Goal: Information Seeking & Learning: Learn about a topic

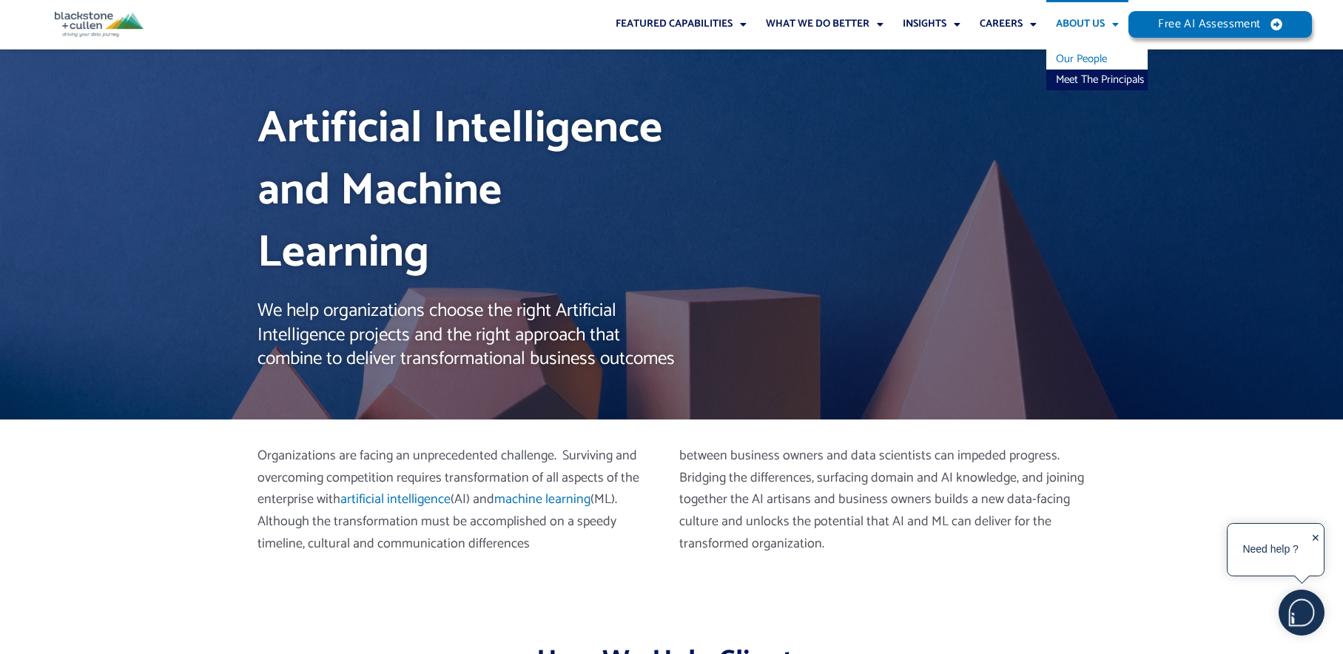
click at [1086, 64] on link "Our People" at bounding box center [1096, 59] width 101 height 21
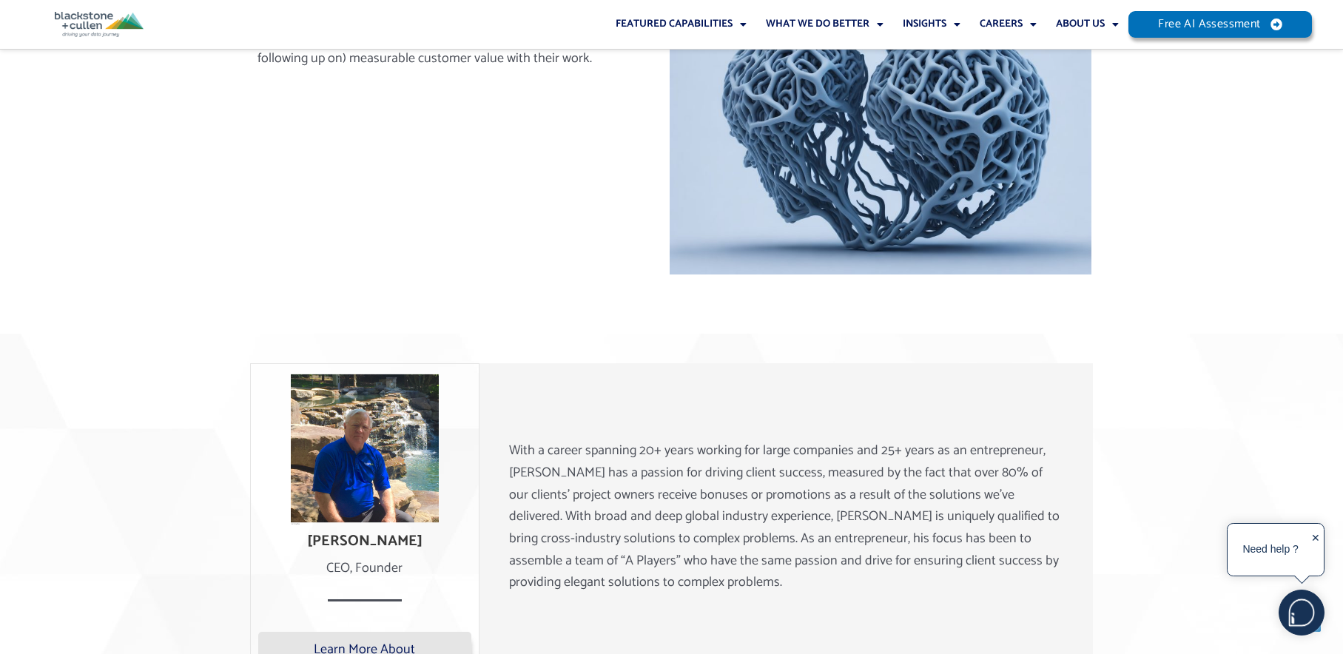
scroll to position [876, 0]
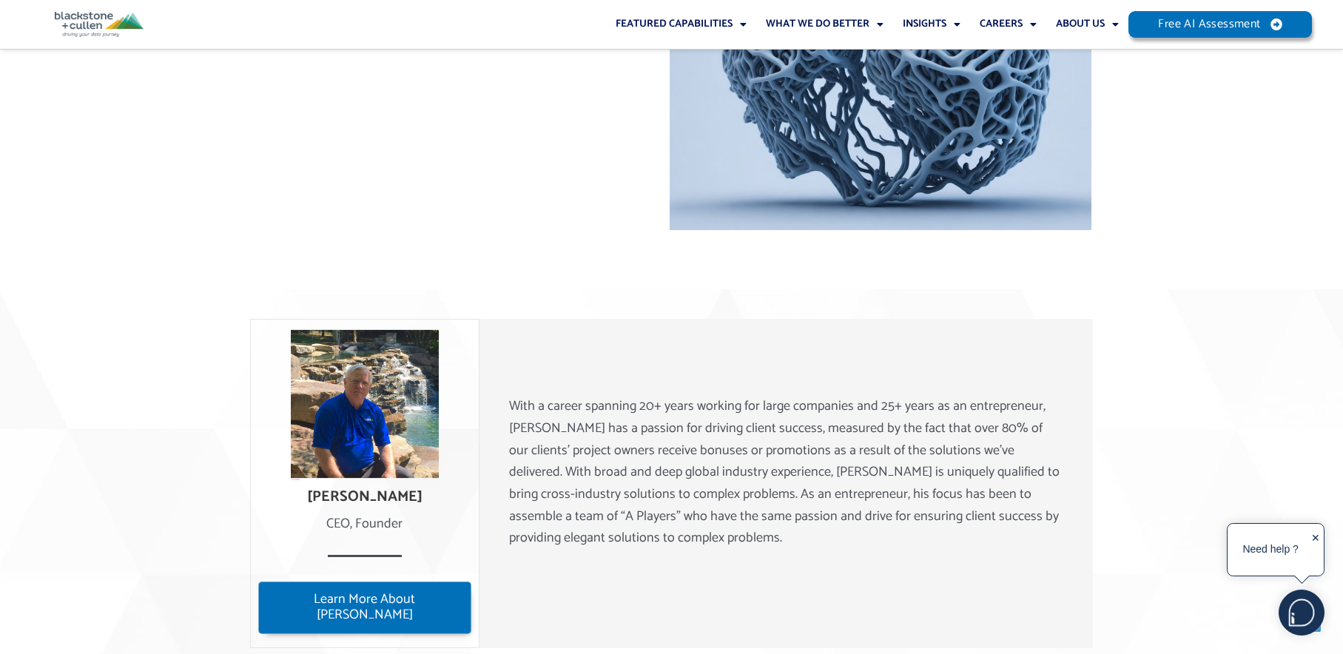
click at [418, 607] on span "Learn More About Lee" at bounding box center [365, 608] width 192 height 32
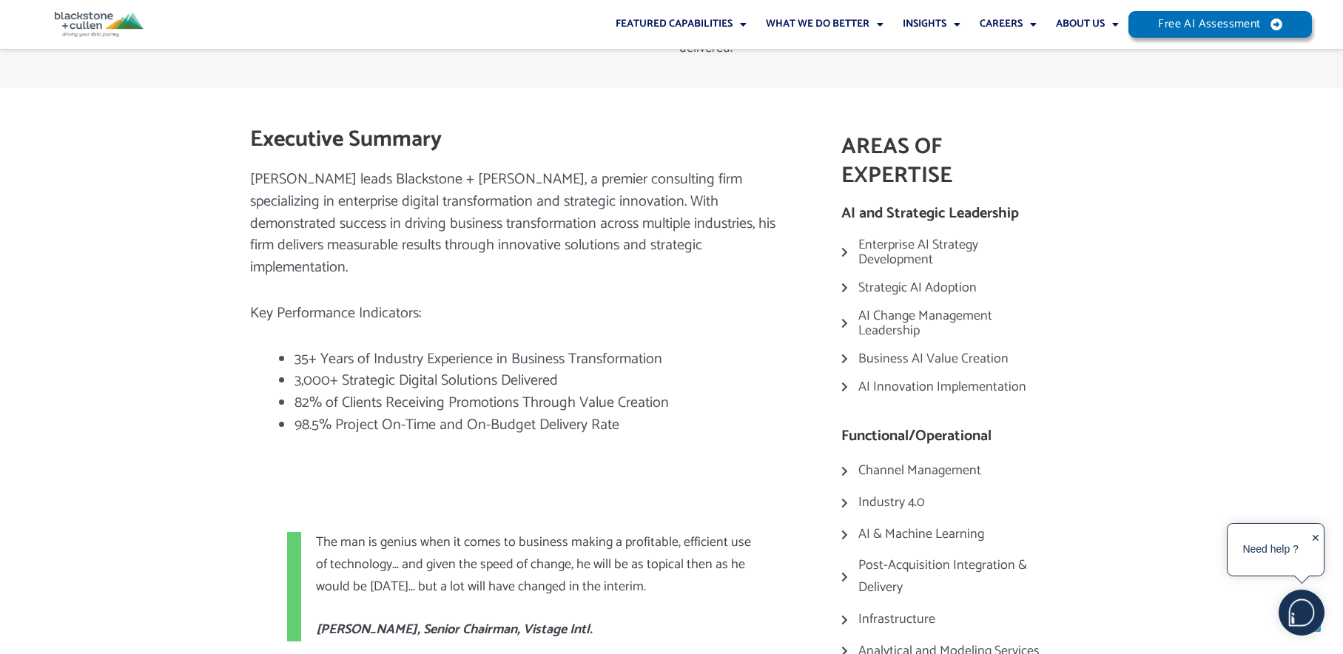
scroll to position [318, 0]
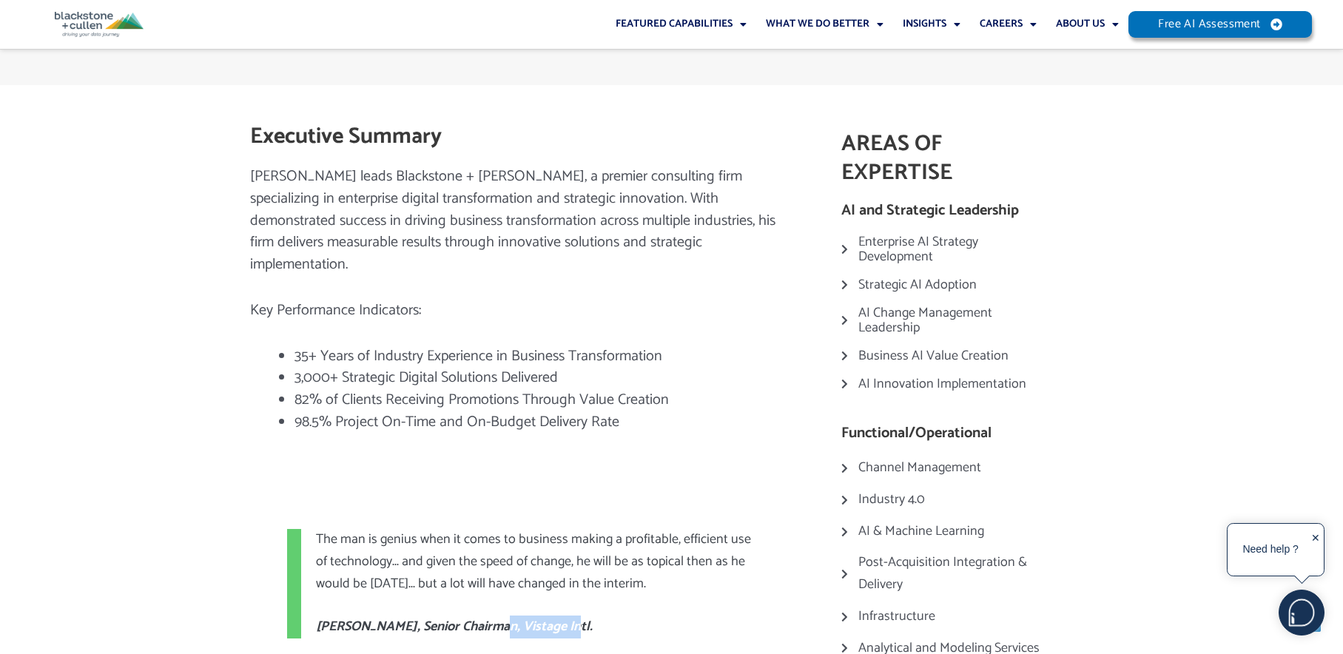
drag, startPoint x: 487, startPoint y: 580, endPoint x: 556, endPoint y: 584, distance: 68.9
click at [556, 616] on div "Bud Carter, Senior Chairman, Vistage Intl." at bounding box center [538, 627] width 445 height 22
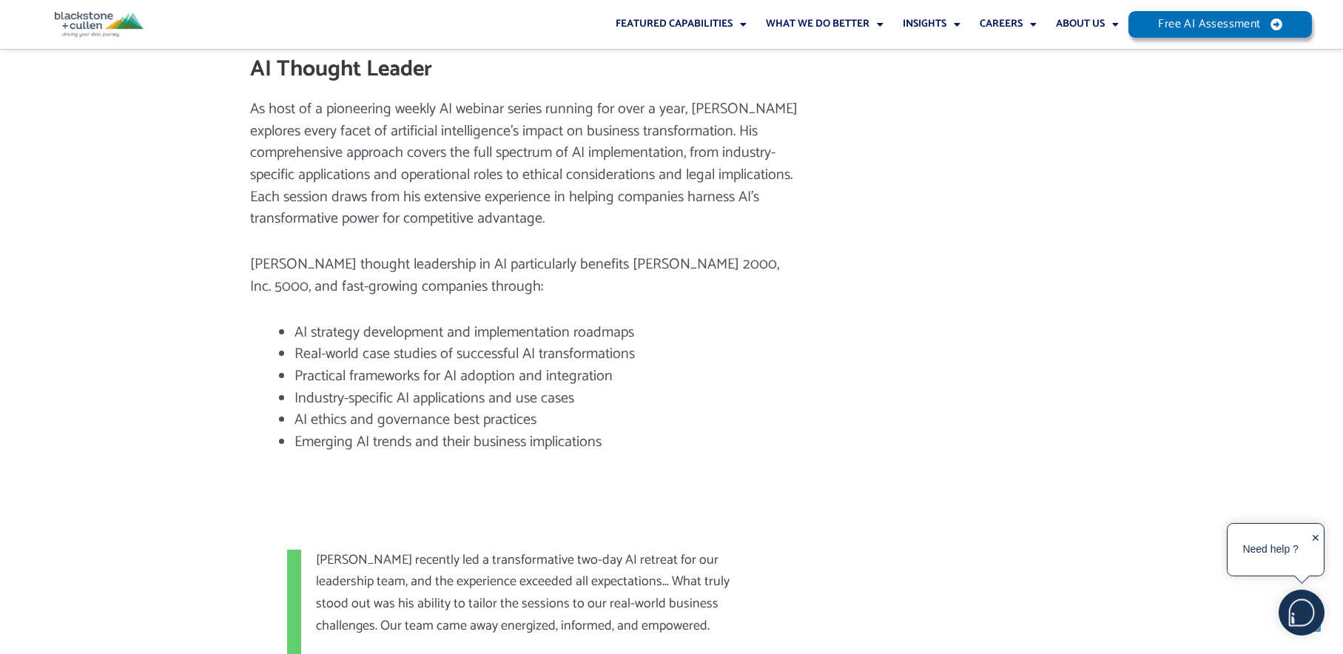
scroll to position [2034, 0]
drag, startPoint x: 456, startPoint y: 604, endPoint x: 517, endPoint y: 606, distance: 61.4
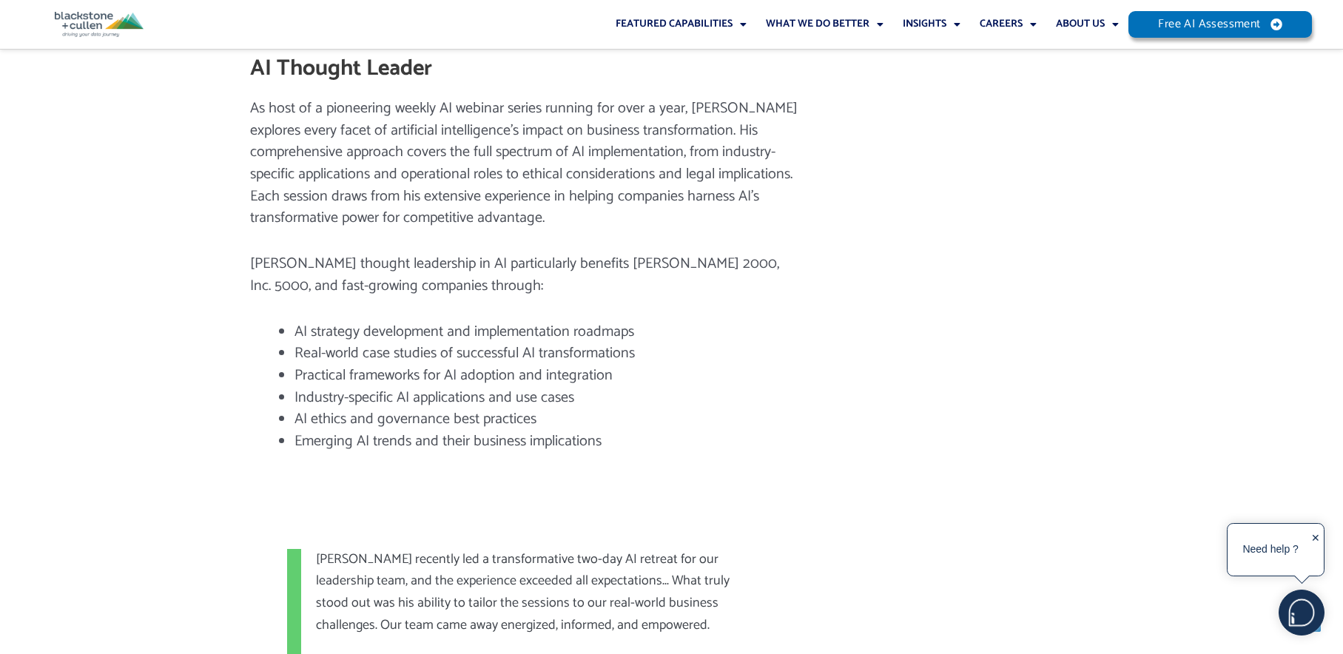
copy cite "Graphcom"
click at [676, 404] on div "As host of a pioneering weekly AI webinar series running for over a year, Lee e…" at bounding box center [523, 286] width 547 height 377
click at [725, 573] on blockquote "Lee Blackstone recently led a transformative two-day AI retreat for our leaders…" at bounding box center [523, 614] width 473 height 131
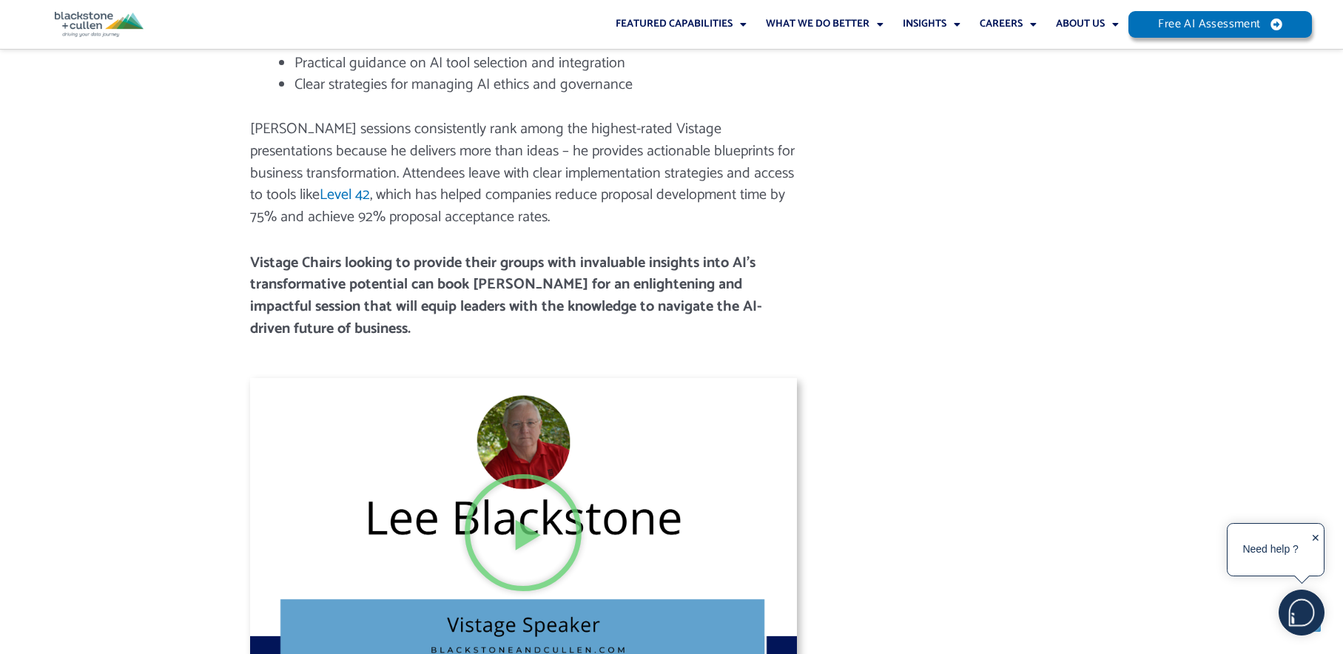
scroll to position [3296, 0]
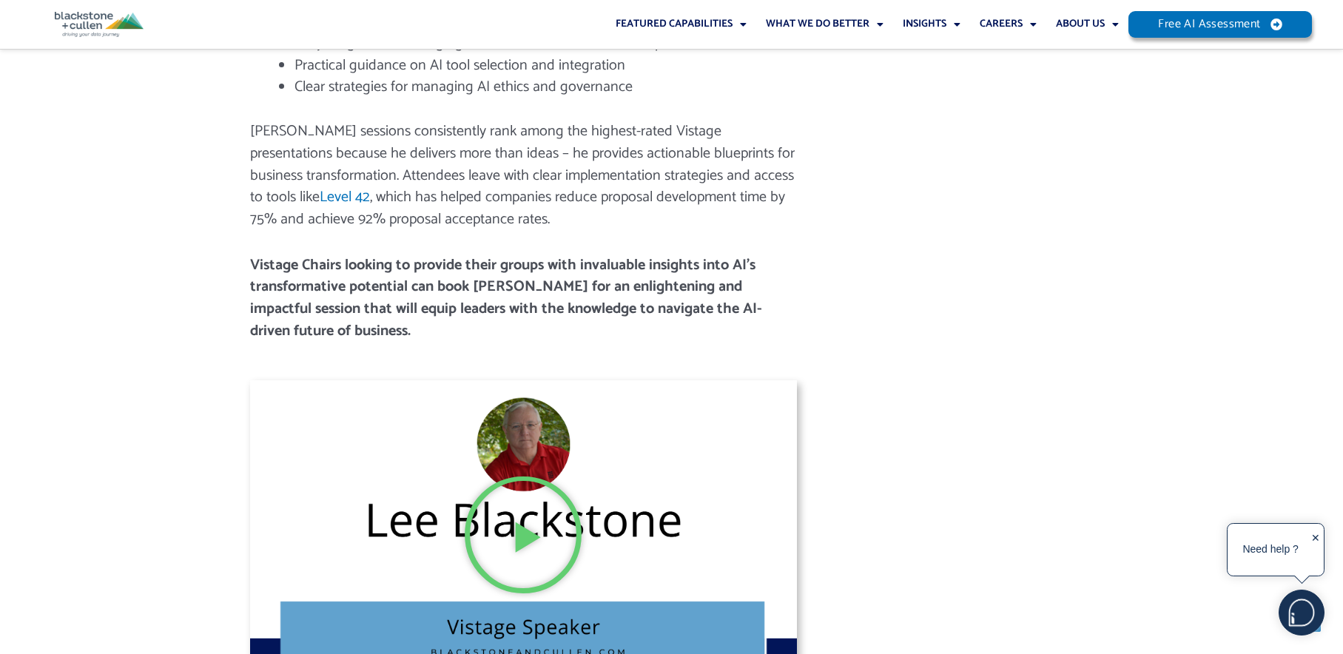
click at [525, 473] on icon "Play Video about Lee Blackstone Vistage Speaker" at bounding box center [523, 534] width 123 height 123
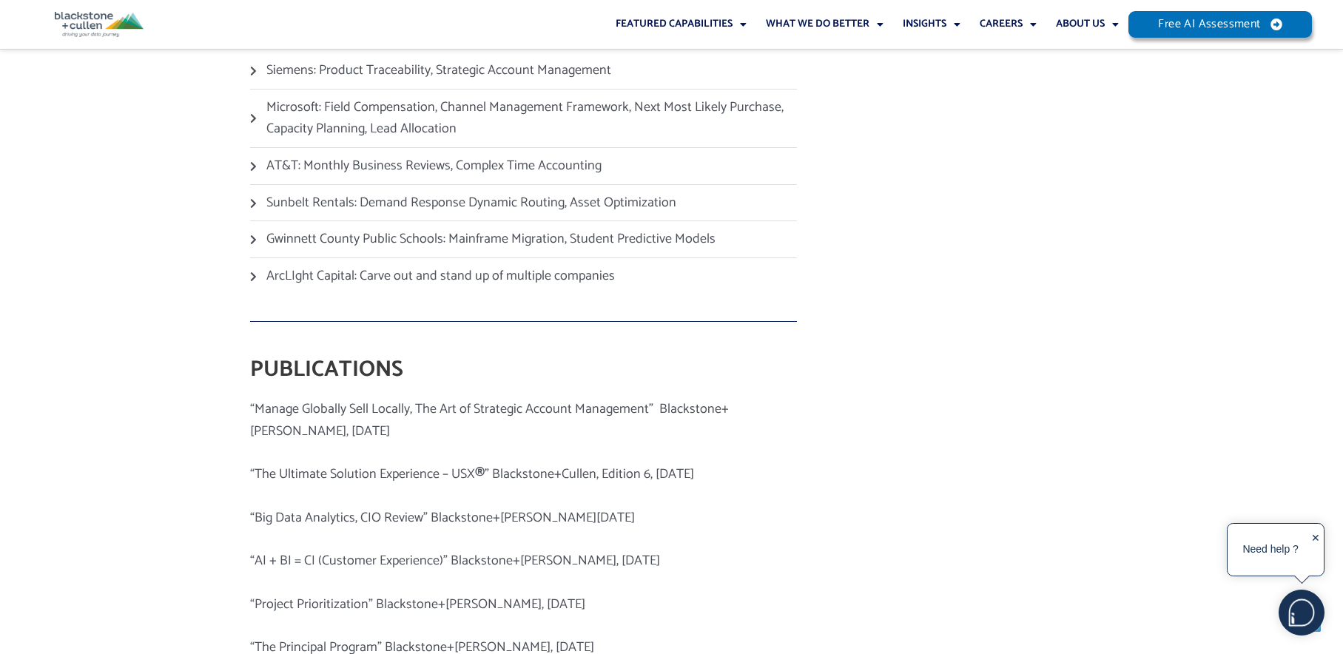
scroll to position [4109, 0]
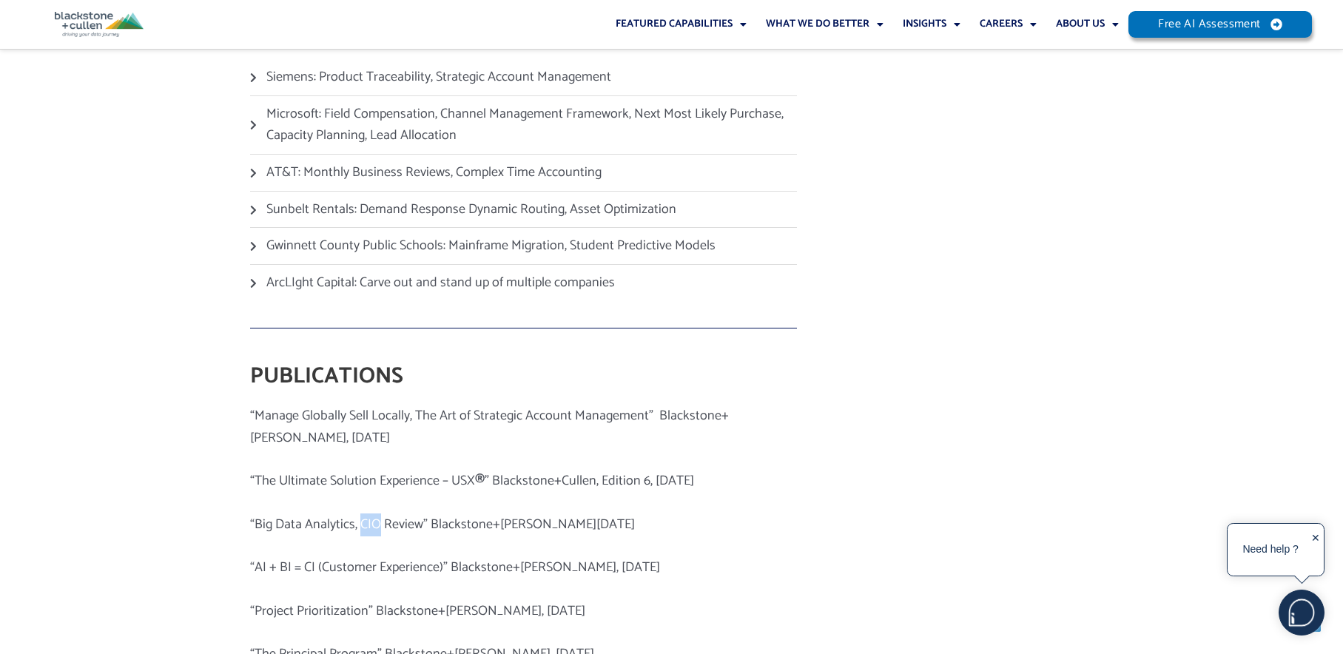
drag, startPoint x: 360, startPoint y: 436, endPoint x: 375, endPoint y: 436, distance: 15.5
click at [375, 514] on p "“Big Data Analytics, CIO Review” Blackstone+Cullen, June, 2014" at bounding box center [523, 525] width 547 height 22
drag, startPoint x: 359, startPoint y: 435, endPoint x: 419, endPoint y: 439, distance: 60.1
click at [419, 514] on p "“Big Data Analytics, CIO Review” Blackstone+Cullen, June, 2014" at bounding box center [523, 525] width 547 height 22
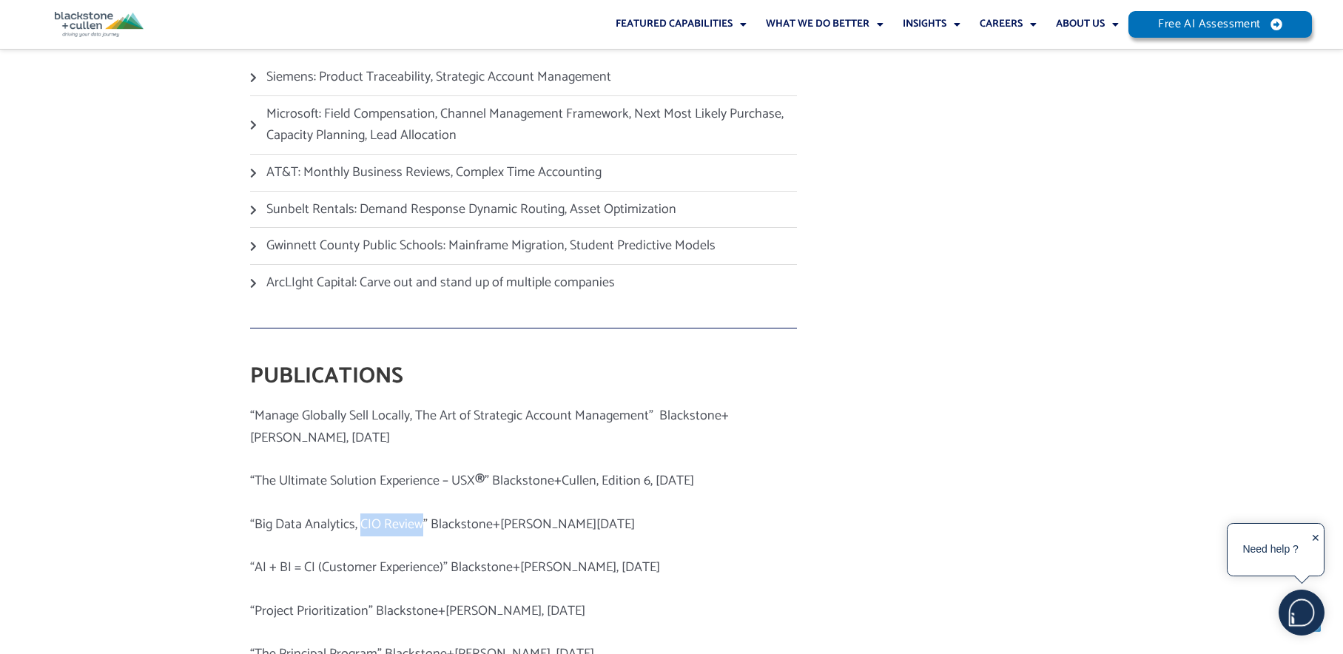
copy p "CIO Review"
click at [684, 514] on p "“Big Data Analytics, CIO Review” Blackstone+Cullen, June, 2014" at bounding box center [523, 525] width 547 height 22
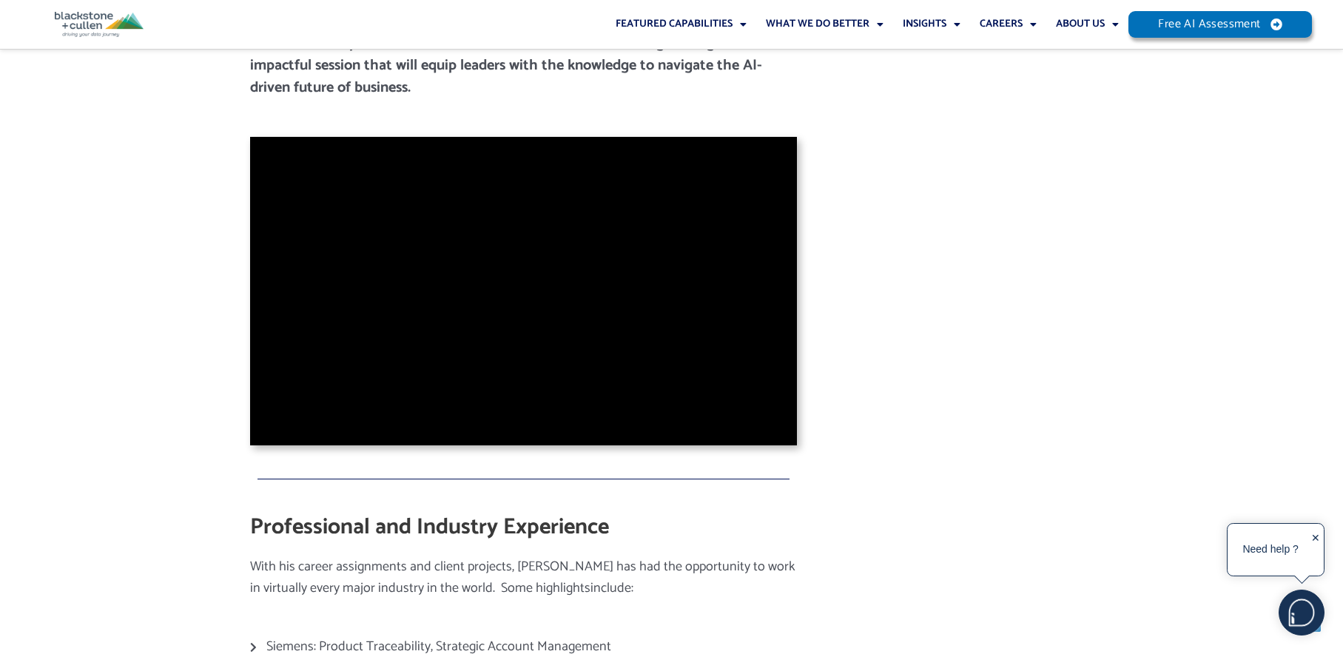
scroll to position [3537, 0]
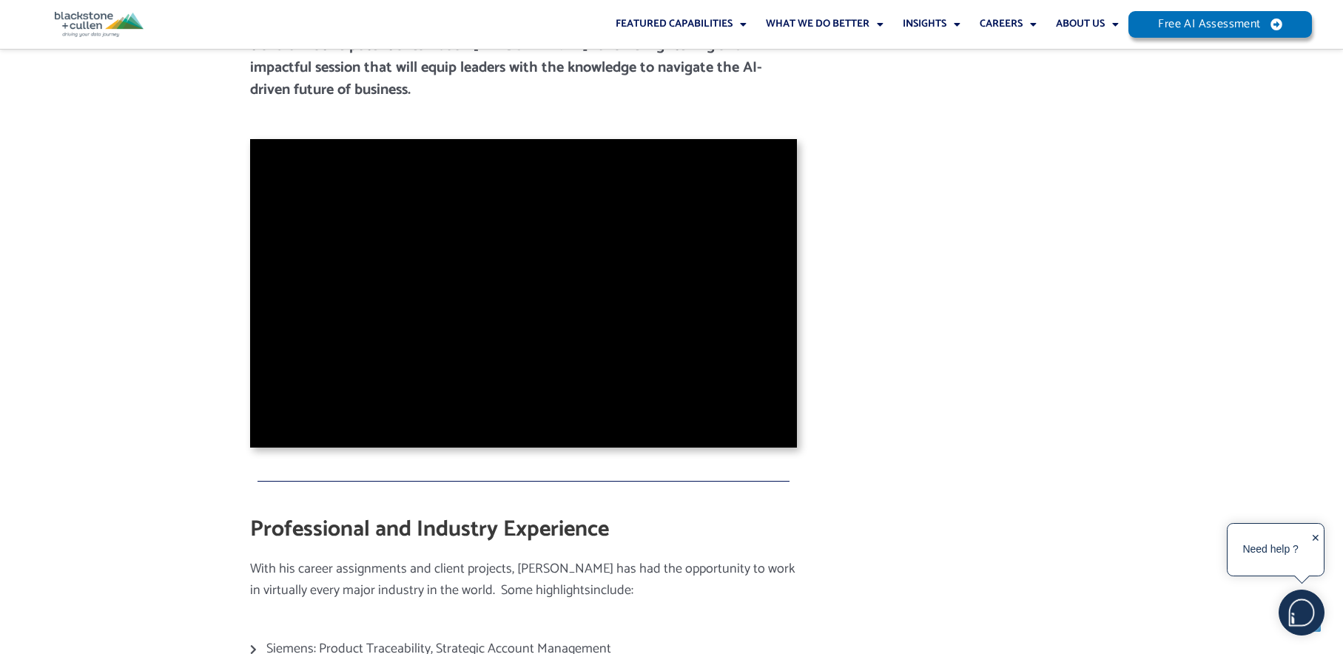
click at [254, 644] on icon at bounding box center [256, 649] width 13 height 10
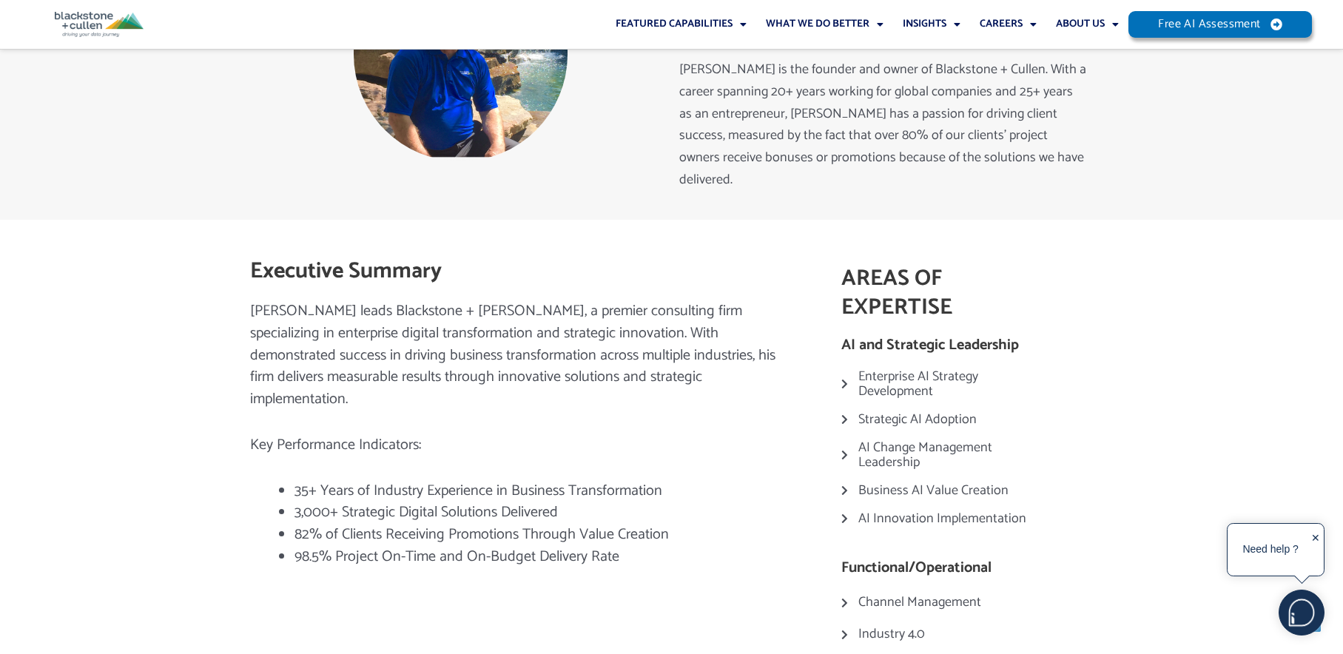
scroll to position [0, 0]
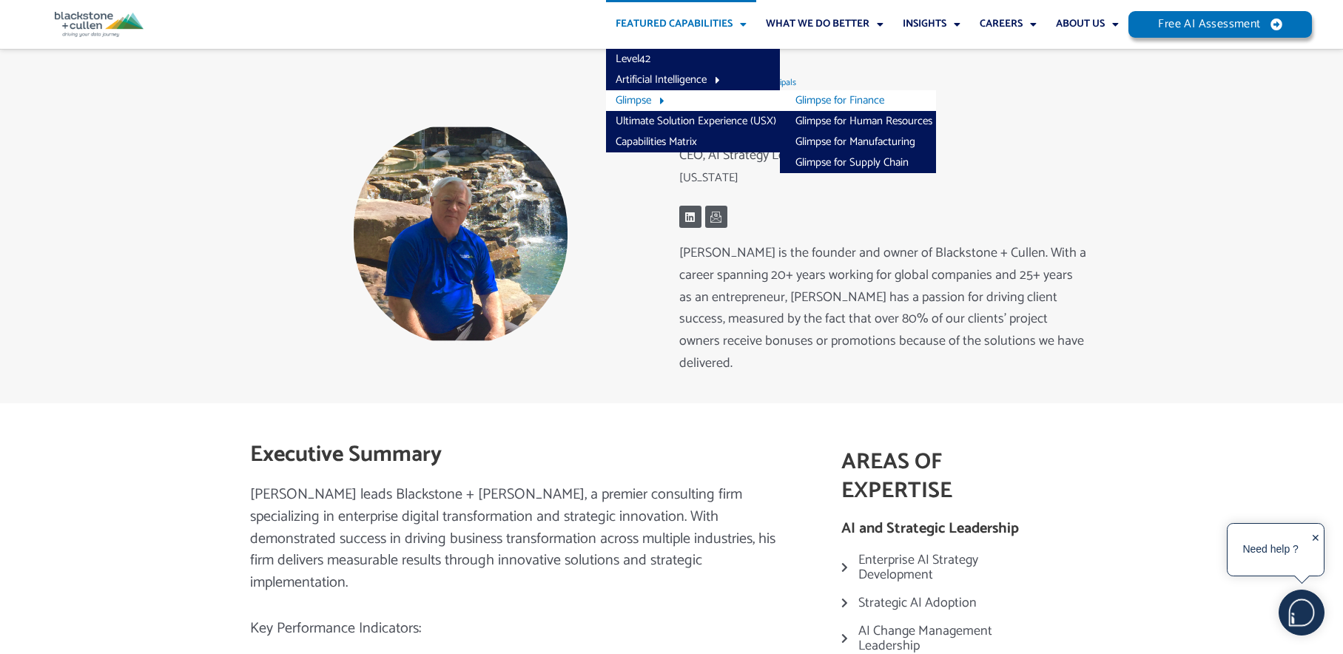
click at [854, 101] on link "Glimpse for Finance" at bounding box center [858, 100] width 156 height 21
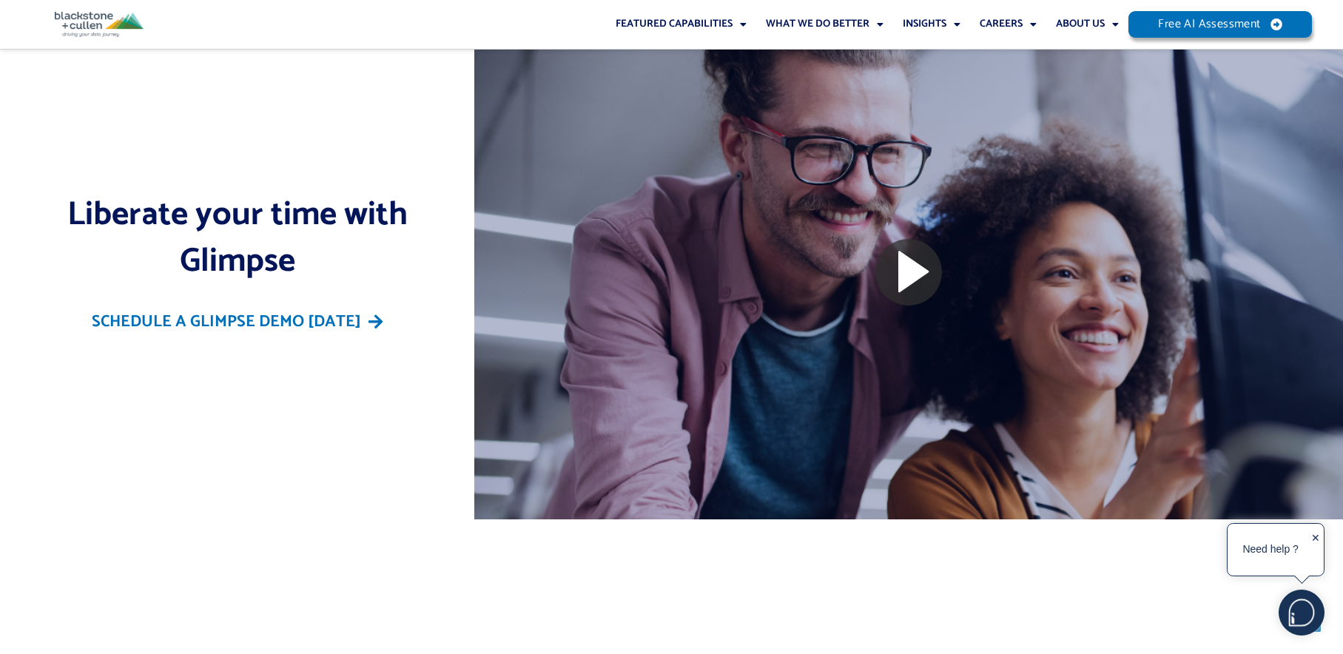
scroll to position [6365, 0]
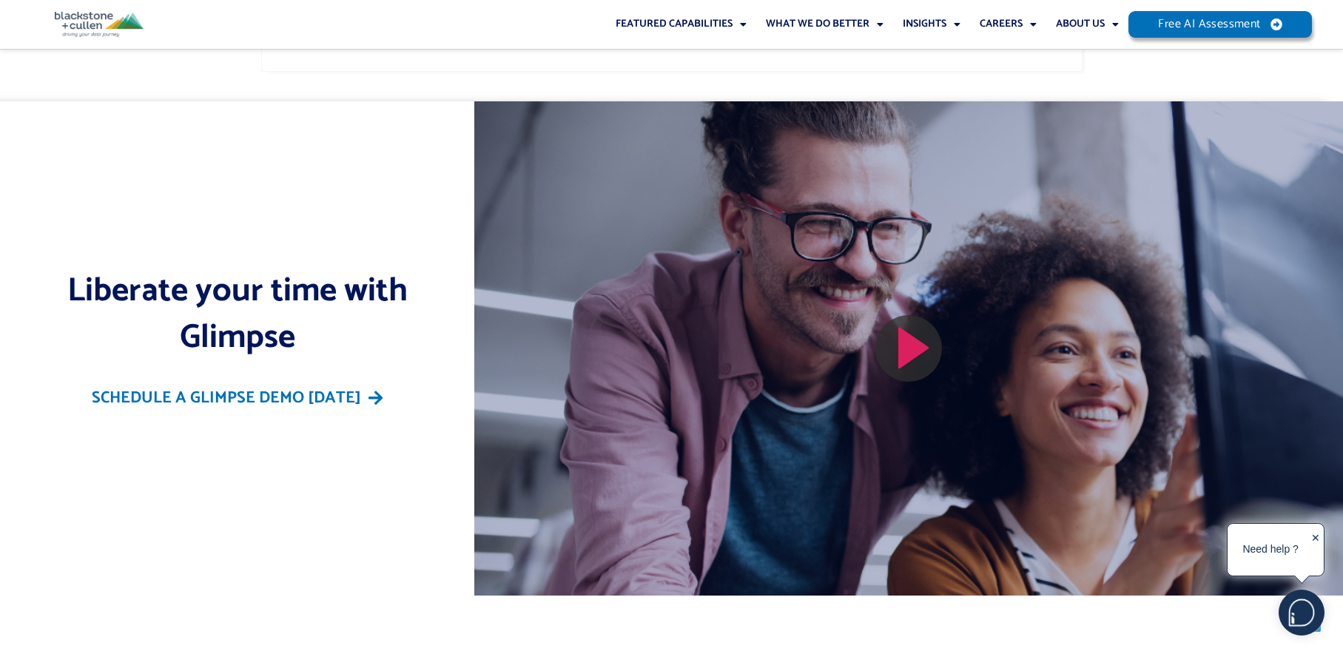
click at [908, 332] on icon "video-popup" at bounding box center [913, 347] width 41 height 41
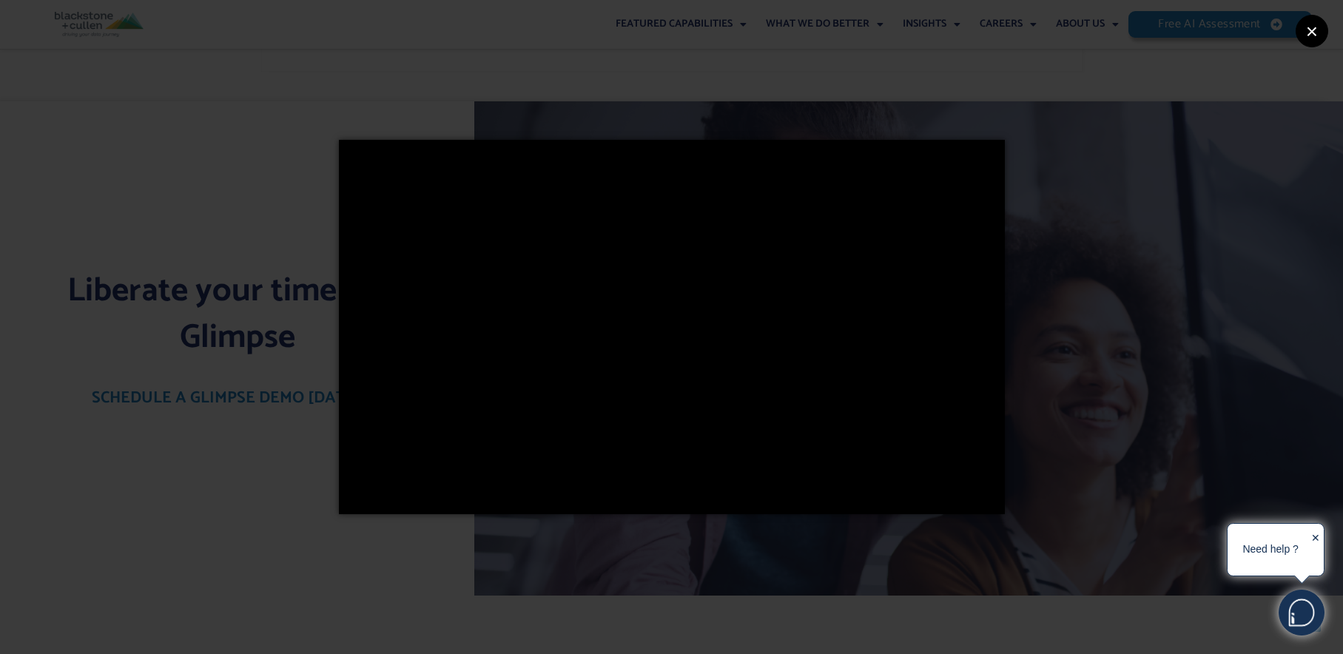
click at [1309, 31] on button "×" at bounding box center [1311, 31] width 33 height 33
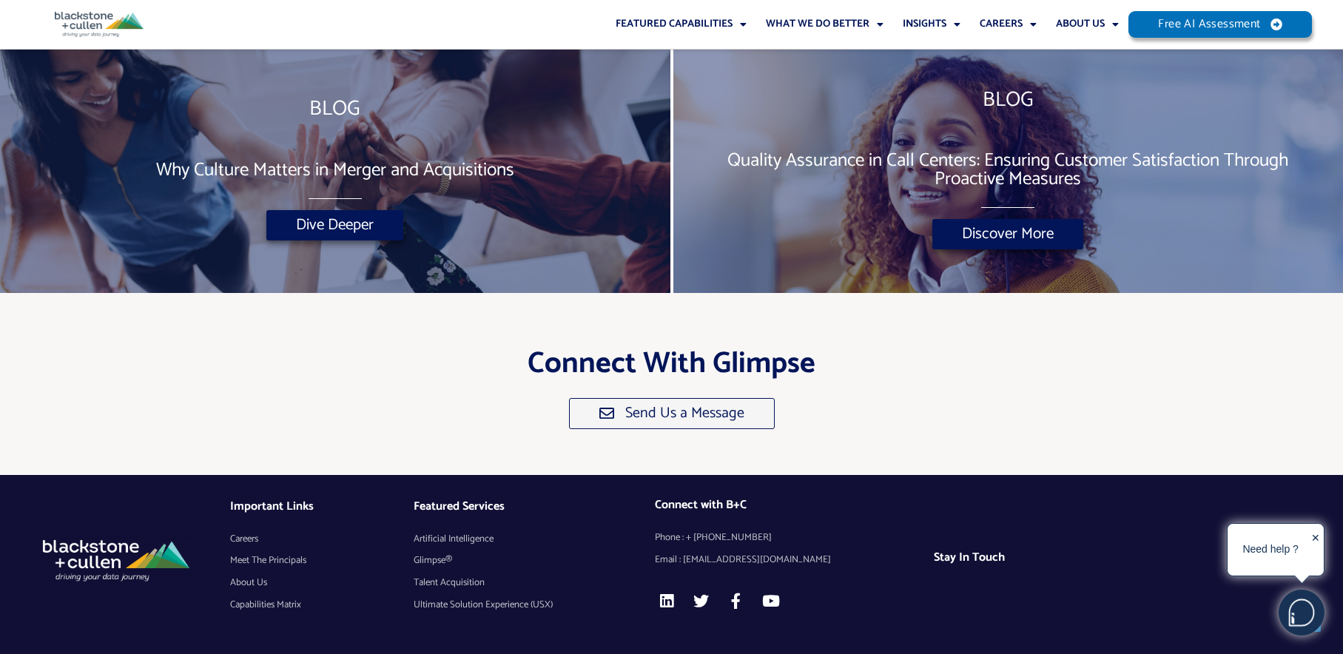
scroll to position [7269, 0]
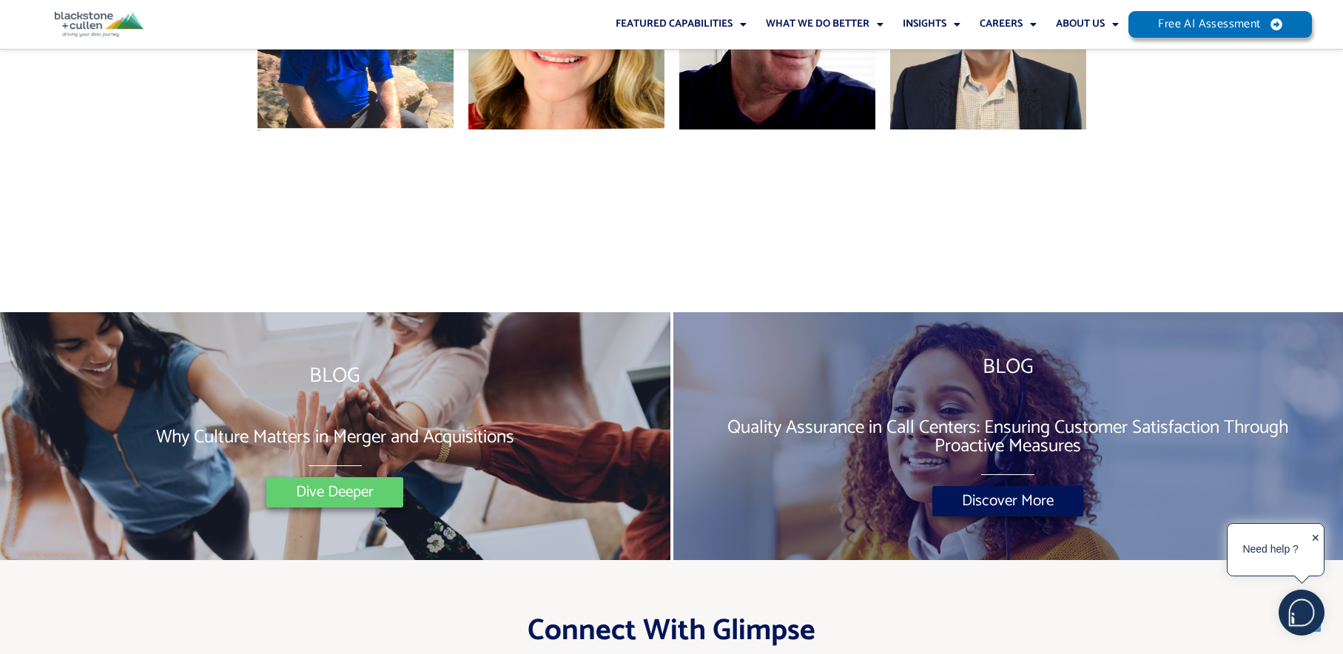
click at [356, 490] on span "Dive Deeper" at bounding box center [335, 493] width 78 height 16
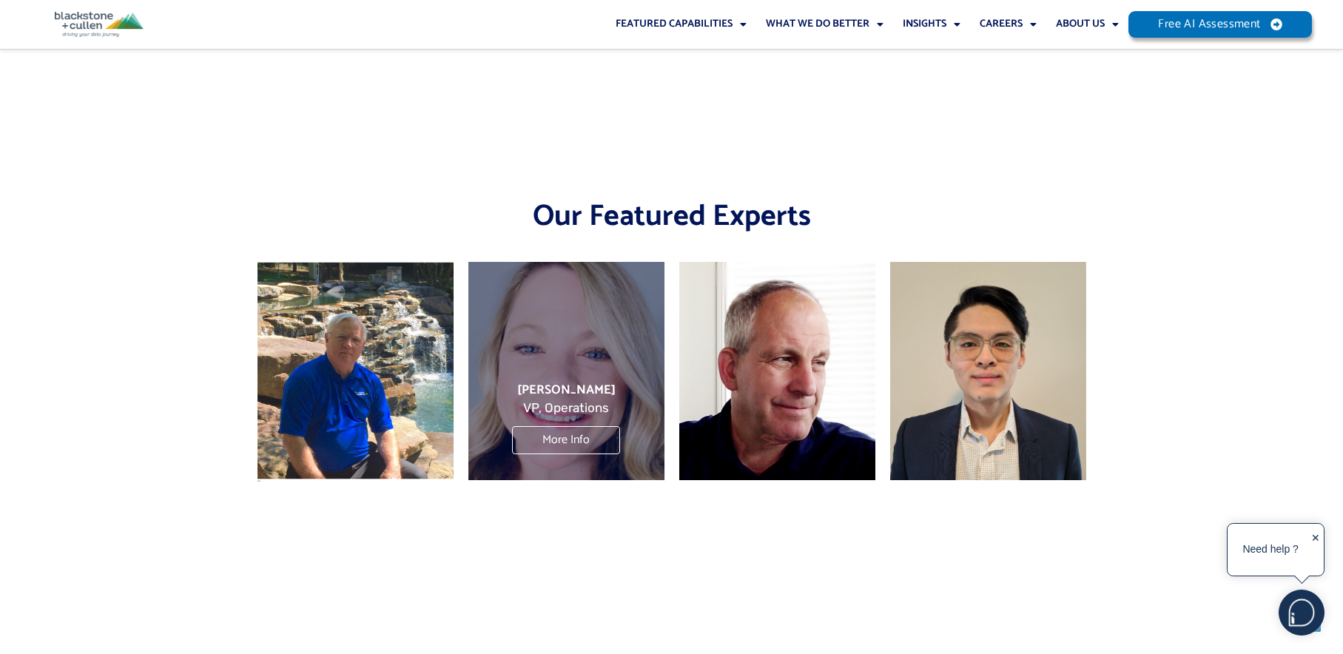
scroll to position [7459, 0]
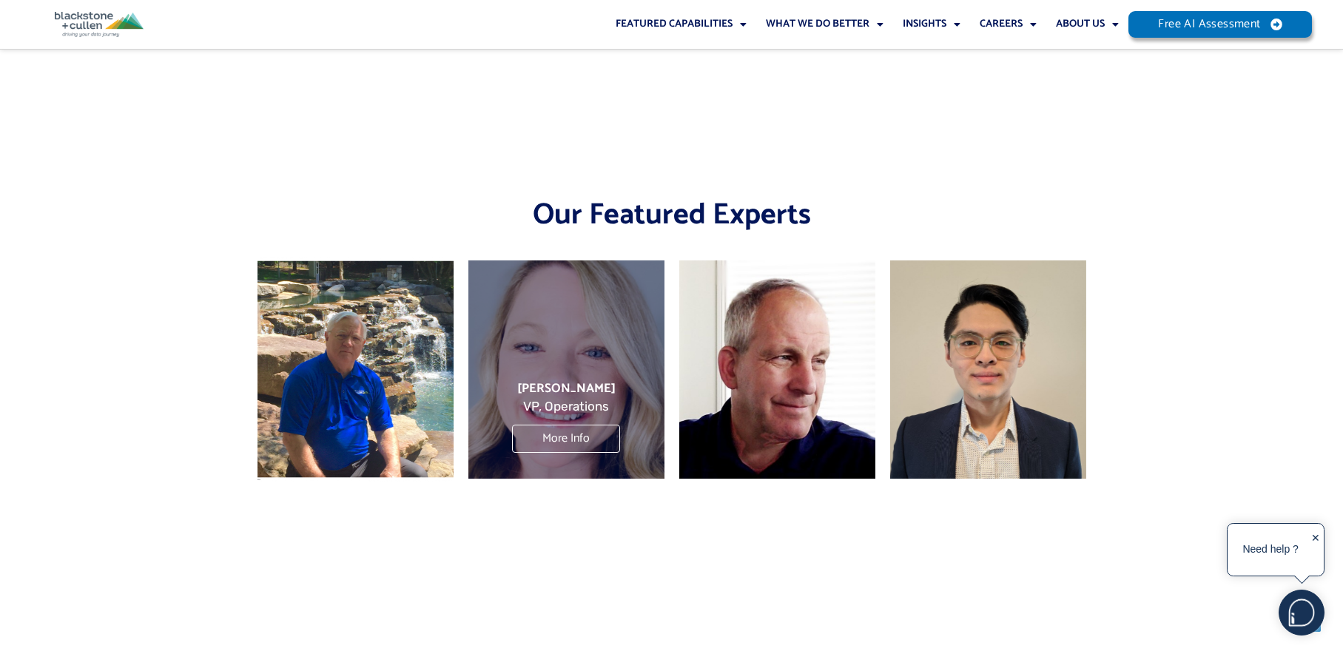
click at [572, 346] on div "[PERSON_NAME] VP, Operations More Info" at bounding box center [566, 369] width 196 height 218
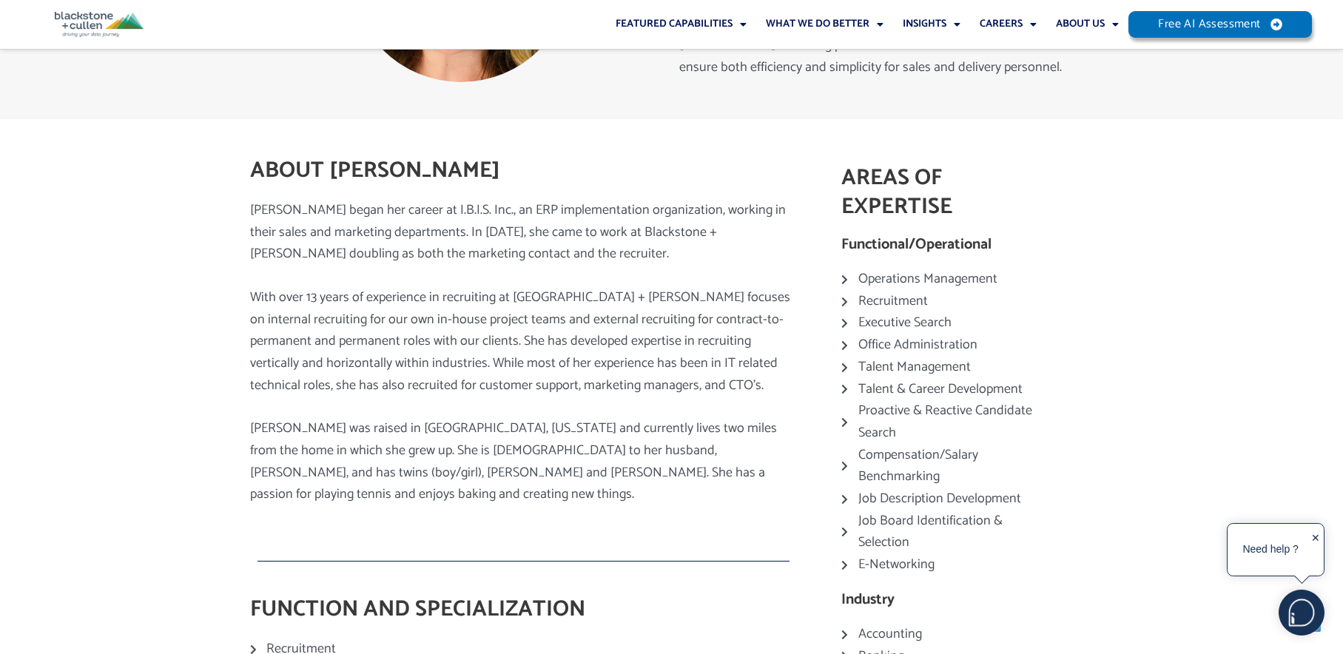
scroll to position [249, 0]
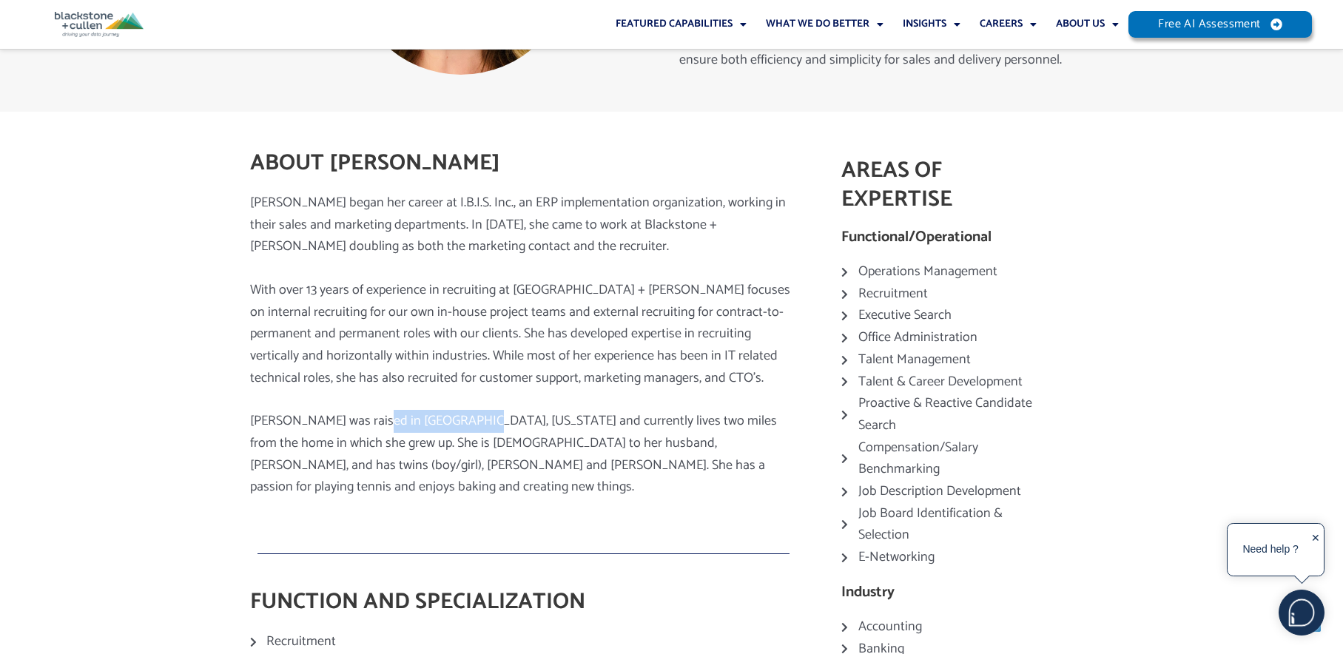
drag, startPoint x: 368, startPoint y: 420, endPoint x: 462, endPoint y: 422, distance: 94.0
click at [462, 422] on span "[PERSON_NAME] was raised in [GEOGRAPHIC_DATA], [US_STATE] and currently lives t…" at bounding box center [513, 454] width 527 height 88
copy span "Marietta, [US_STATE]"
click at [473, 316] on span "With over 13 years of experience in recruiting at [GEOGRAPHIC_DATA] + [PERSON_N…" at bounding box center [520, 334] width 540 height 110
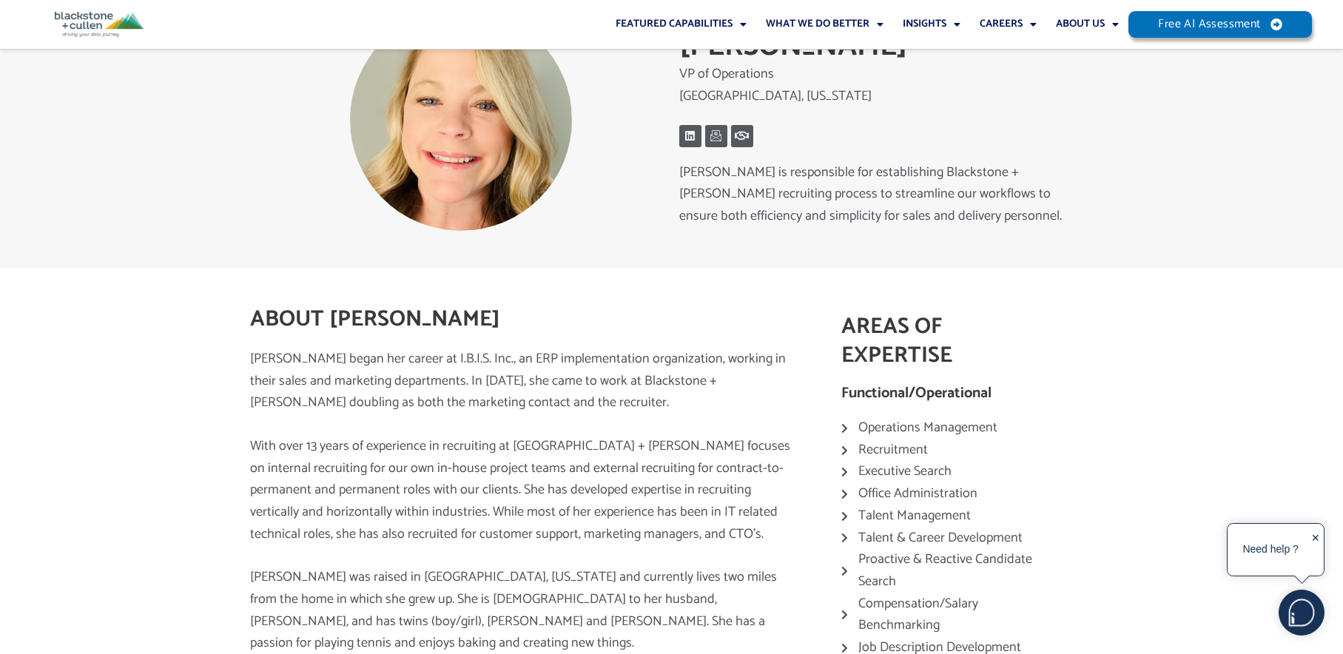
scroll to position [38, 0]
